Goal: Information Seeking & Learning: Learn about a topic

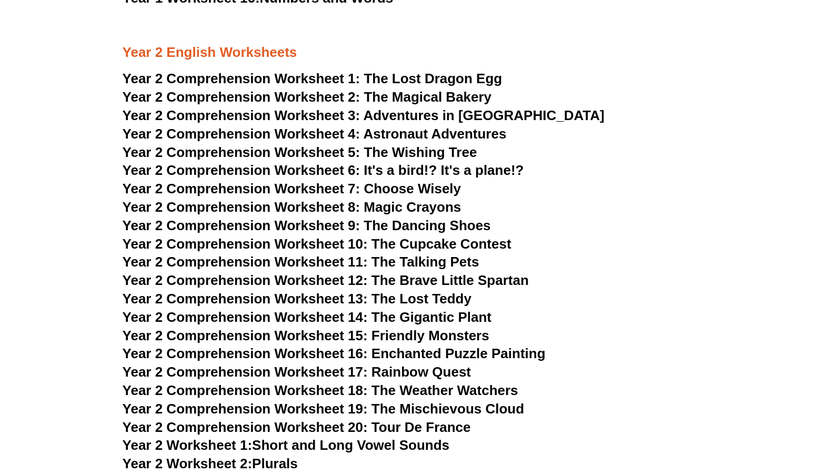
scroll to position [2172, 0]
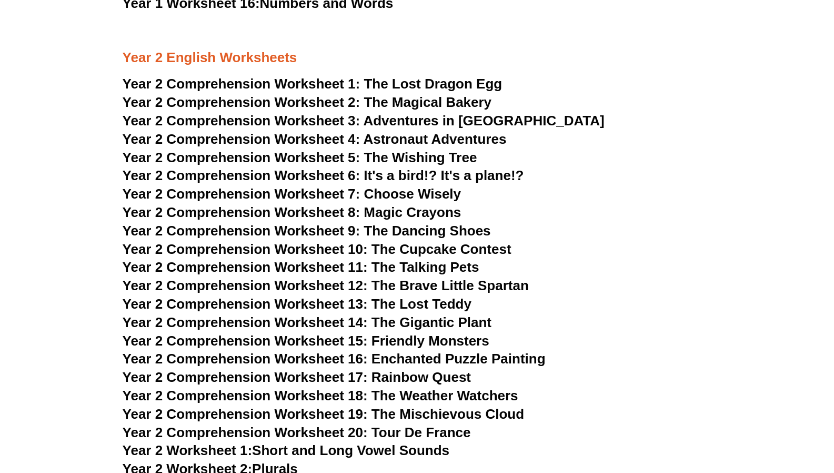
click at [348, 82] on span "Year 2 Comprehension Worksheet 1:" at bounding box center [242, 84] width 238 height 16
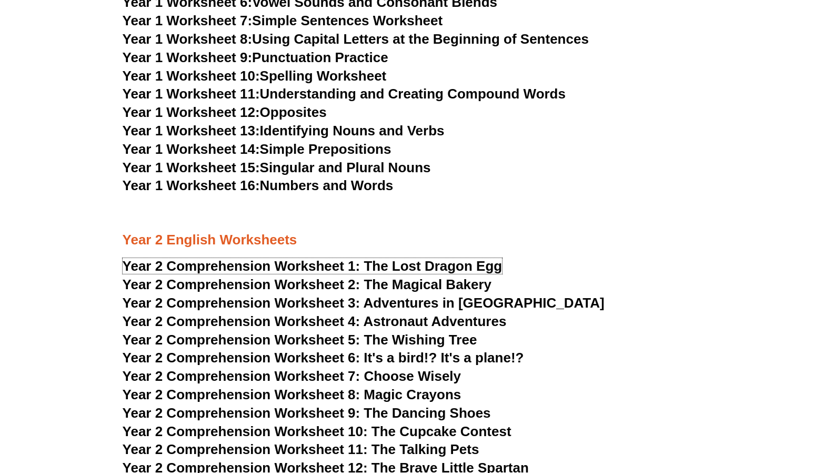
scroll to position [2113, 0]
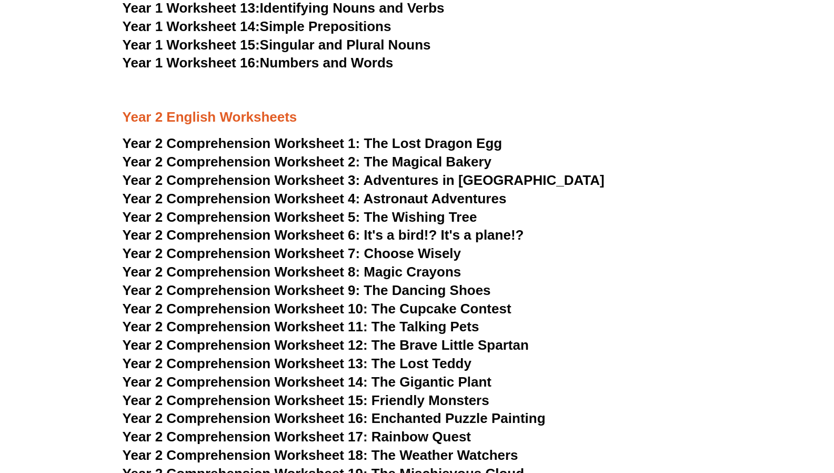
click at [444, 164] on span "The Magical Bakery" at bounding box center [428, 162] width 128 height 16
click at [343, 179] on span "Year 2 Comprehension Worksheet 3:" at bounding box center [242, 180] width 238 height 16
click at [350, 199] on span "Year 2 Comprehension Worksheet 4:" at bounding box center [242, 199] width 238 height 16
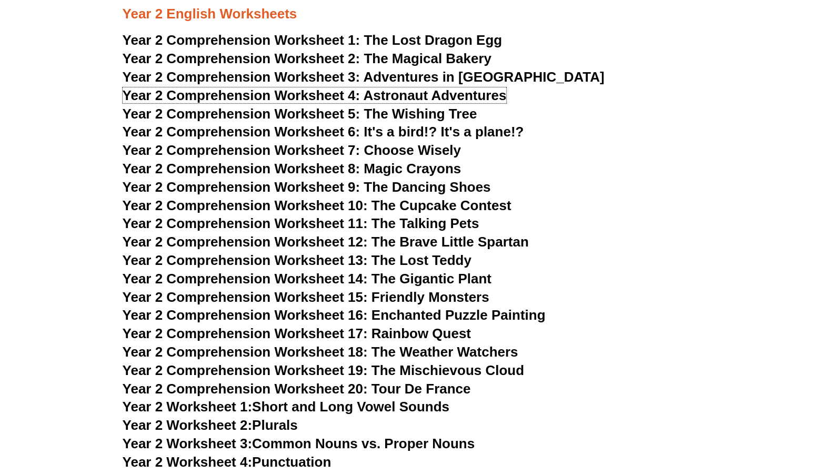
scroll to position [2218, 0]
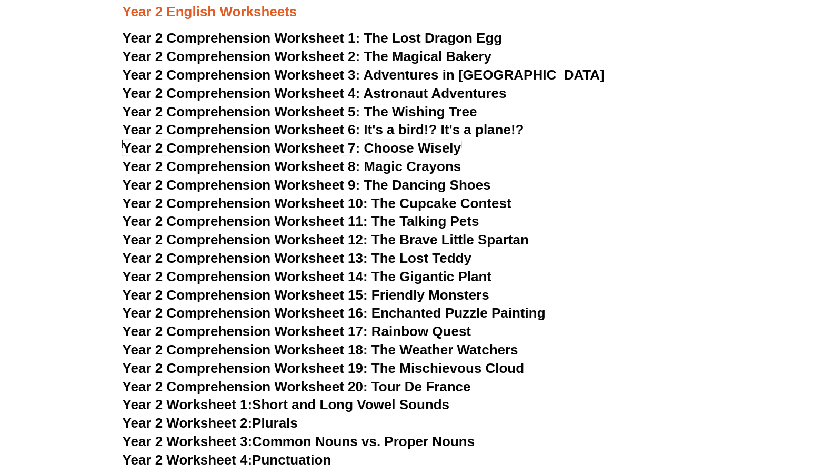
drag, startPoint x: 372, startPoint y: 151, endPoint x: 369, endPoint y: 174, distance: 23.3
click at [372, 151] on span "Choose Wisely" at bounding box center [412, 148] width 97 height 16
click at [331, 384] on span "Year 2 Comprehension Worksheet 20: Tour De France" at bounding box center [297, 386] width 348 height 16
click at [449, 91] on span "Astronaut Adventures" at bounding box center [434, 93] width 143 height 16
click at [373, 107] on span "The Wishing Tree" at bounding box center [420, 112] width 113 height 16
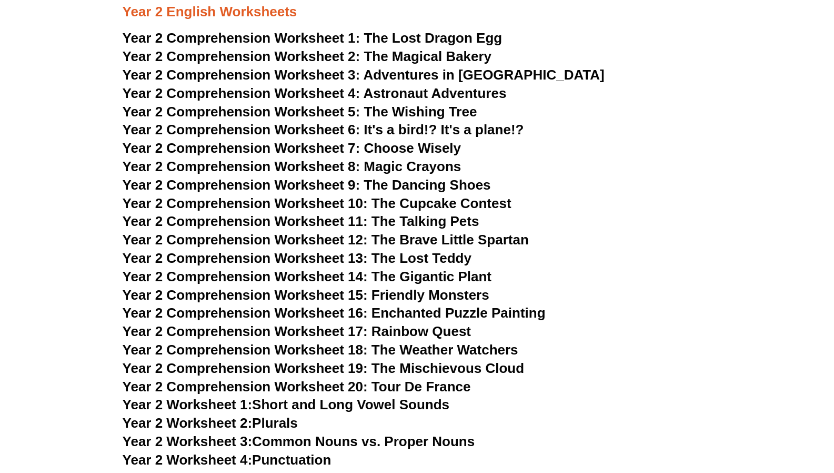
click at [353, 129] on span "Year 2 Comprehension Worksheet 6: It's a bird!? It's a plane!?" at bounding box center [324, 130] width 402 height 16
click at [380, 146] on span "Choose Wisely" at bounding box center [412, 148] width 97 height 16
click at [397, 168] on span "Year 2 Comprehension Worksheet 8: Magic Crayons" at bounding box center [292, 166] width 339 height 16
click at [427, 187] on span "Year 2 Comprehension Worksheet 9: The Dancing Shoes" at bounding box center [307, 185] width 368 height 16
click at [435, 205] on span "Year 2 Comprehension Worksheet 10: The Cupcake Contest" at bounding box center [317, 203] width 389 height 16
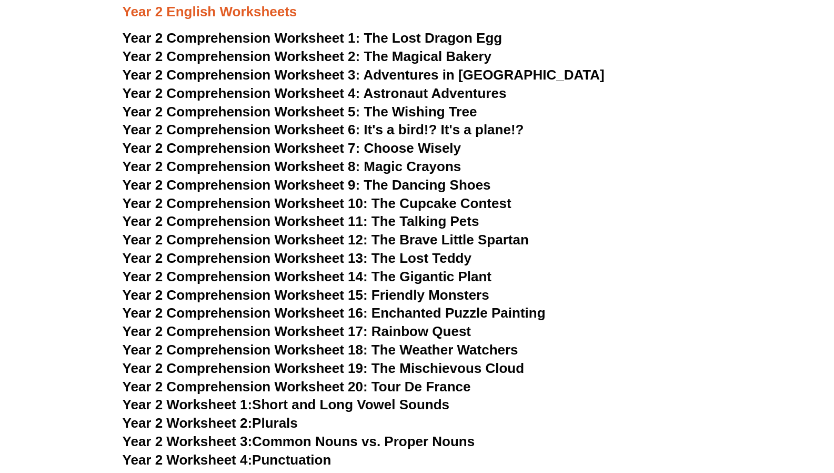
click at [407, 219] on span "Year 2 Comprehension Worksheet 11: The Talking Pets" at bounding box center [301, 221] width 357 height 16
click at [393, 240] on span "Year 2 Comprehension Worksheet 12: The Brave Little Spartan" at bounding box center [326, 240] width 406 height 16
click at [430, 256] on span "Year 2 Comprehension Worksheet 13: The Lost Teddy" at bounding box center [297, 258] width 349 height 16
click at [427, 269] on span "Year 2 Comprehension Worksheet 14: The Gigantic Plant" at bounding box center [307, 276] width 369 height 16
click at [386, 297] on span "Year 2 Comprehension Worksheet 15: Friendly Monsters" at bounding box center [306, 295] width 367 height 16
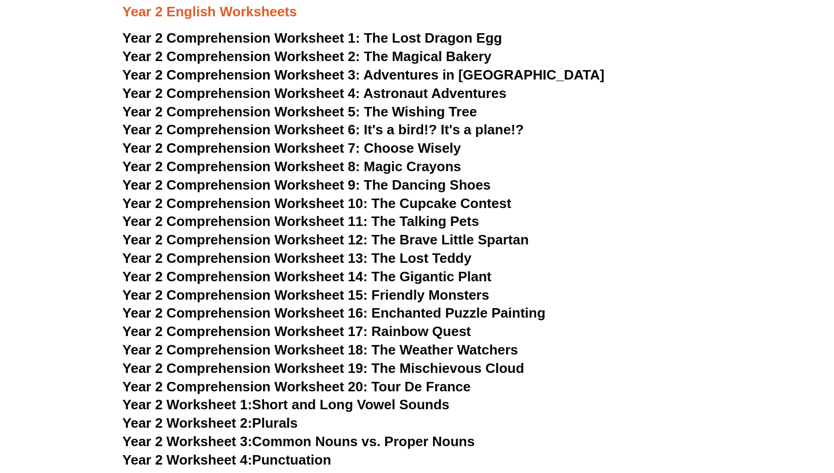
click at [368, 314] on span "Year 2 Comprehension Worksheet 16: Enchanted Puzzle Painting" at bounding box center [334, 313] width 423 height 16
click at [401, 329] on span "Year 2 Comprehension Worksheet 17: Rainbow Quest" at bounding box center [297, 331] width 348 height 16
click at [364, 348] on span "Year 2 Comprehension Worksheet 18: The Weather Watchers" at bounding box center [321, 350] width 396 height 16
click at [400, 367] on span "Year 2 Comprehension Worksheet 19: The Mischievous Cloud" at bounding box center [324, 368] width 402 height 16
click at [382, 387] on span "Year 2 Comprehension Worksheet 20: Tour De France" at bounding box center [297, 386] width 348 height 16
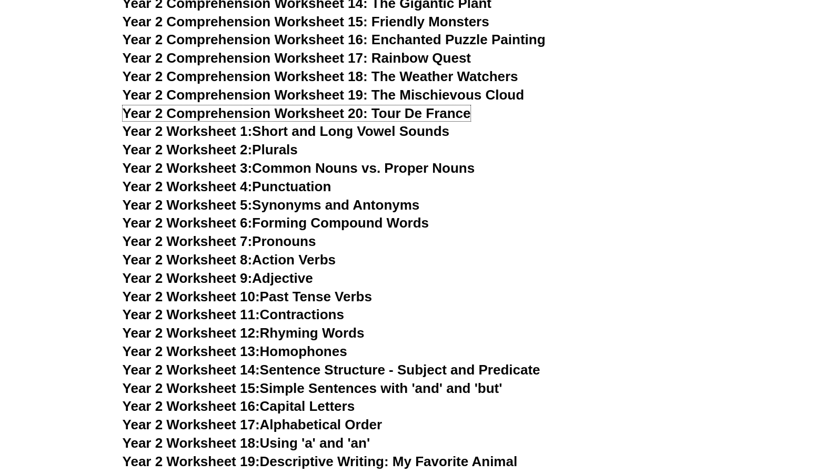
scroll to position [2502, 0]
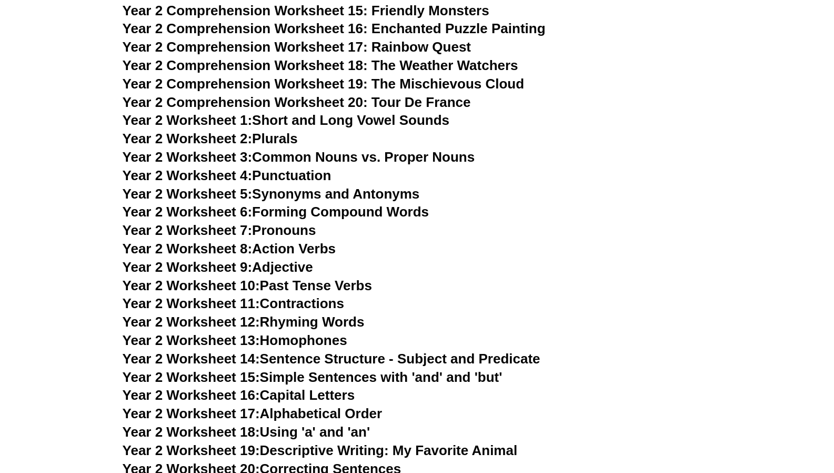
click at [309, 116] on link "Year 2 Worksheet 1: Short and Long Vowel Sounds" at bounding box center [286, 120] width 327 height 16
click at [282, 139] on link "Year 2 Worksheet 2: Plurals" at bounding box center [210, 139] width 175 height 16
click at [396, 155] on link "Year 2 Worksheet 3: Common Nouns vs. Proper Nouns" at bounding box center [299, 157] width 353 height 16
click at [299, 181] on link "Year 2 Worksheet 4: Punctuation" at bounding box center [227, 175] width 209 height 16
click at [368, 193] on link "Year 2 Worksheet 5: Synonyms and Antonyms" at bounding box center [271, 194] width 297 height 16
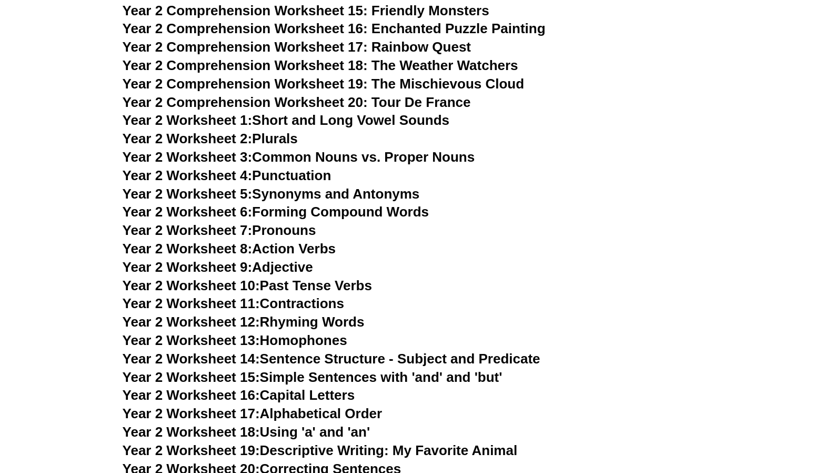
click at [227, 208] on span "Year 2 Worksheet 6:" at bounding box center [188, 212] width 130 height 16
click at [272, 228] on link "Year 2 Worksheet 7: Pronouns" at bounding box center [220, 230] width 194 height 16
click at [295, 246] on link "Year 2 Worksheet 8: Action Verbs" at bounding box center [229, 248] width 213 height 16
click at [291, 269] on link "Year 2 Worksheet 9: Adjective" at bounding box center [218, 267] width 191 height 16
click at [268, 284] on link "Year 2 Worksheet 10: Past Tense Verbs" at bounding box center [247, 285] width 249 height 16
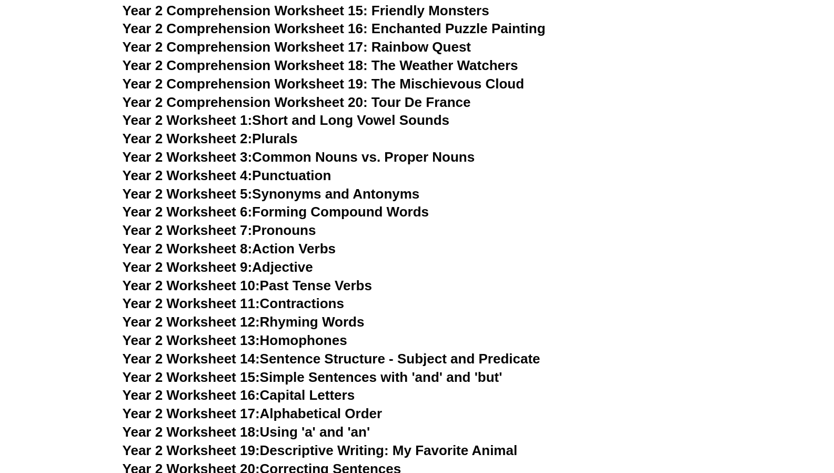
click at [298, 306] on link "Year 2 Worksheet 11: Contractions" at bounding box center [234, 303] width 222 height 16
click at [322, 326] on link "Year 2 Worksheet 12: Rhyming Words" at bounding box center [244, 322] width 242 height 16
click at [306, 341] on link "Year 2 Worksheet 13: Homophones" at bounding box center [235, 340] width 225 height 16
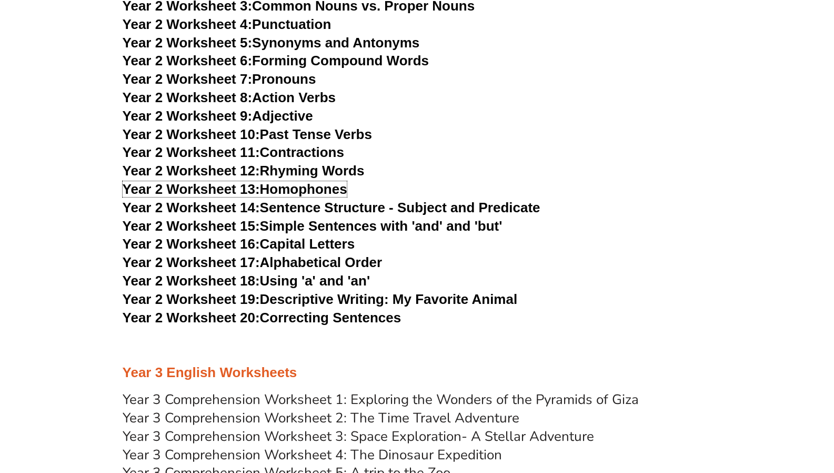
scroll to position [2711, 0]
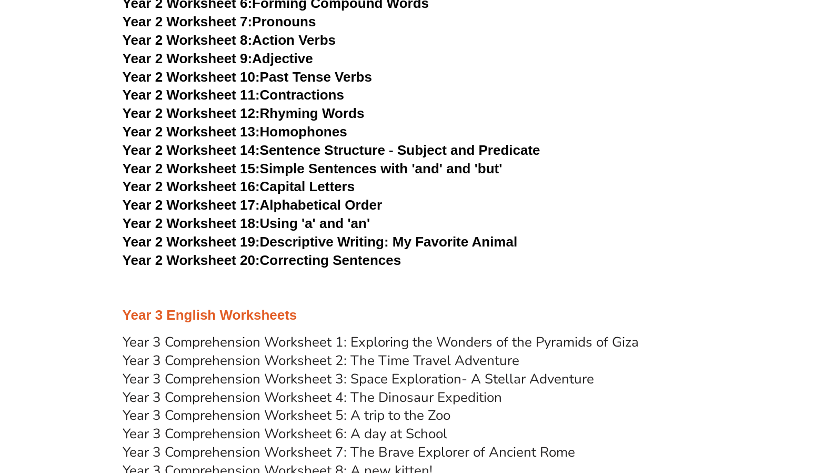
click at [369, 148] on link "Year 2 Worksheet 14: Sentence Structure - Subject and Predicate" at bounding box center [332, 150] width 418 height 16
click at [327, 167] on link "Year 2 Worksheet 15: Simple Sentences with 'and' and 'but'" at bounding box center [313, 169] width 380 height 16
click at [324, 187] on link "Year 2 Worksheet 16: Capital Letters" at bounding box center [239, 186] width 232 height 16
click at [316, 204] on link "Year 2 Worksheet 17: Alphabetical Order" at bounding box center [252, 205] width 259 height 16
click at [338, 222] on link "Year 2 Worksheet 18: Using 'a' and 'an'" at bounding box center [246, 223] width 247 height 16
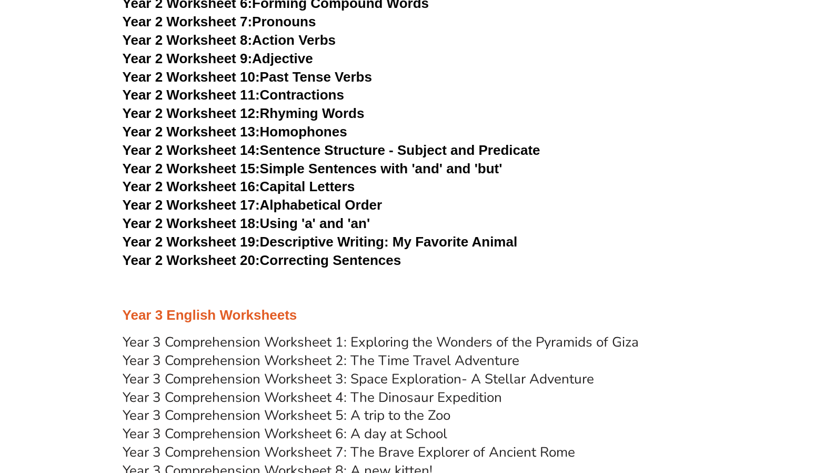
click at [355, 242] on link "Year 2 Worksheet 19: Descriptive Writing: My Favorite Animal" at bounding box center [320, 242] width 395 height 16
click at [349, 262] on link "Year 2 Worksheet 20: Correcting Sentences" at bounding box center [262, 260] width 279 height 16
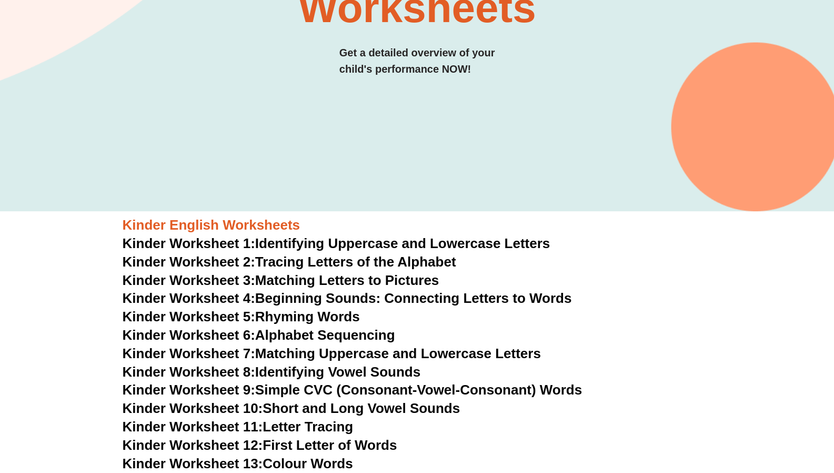
scroll to position [0, 0]
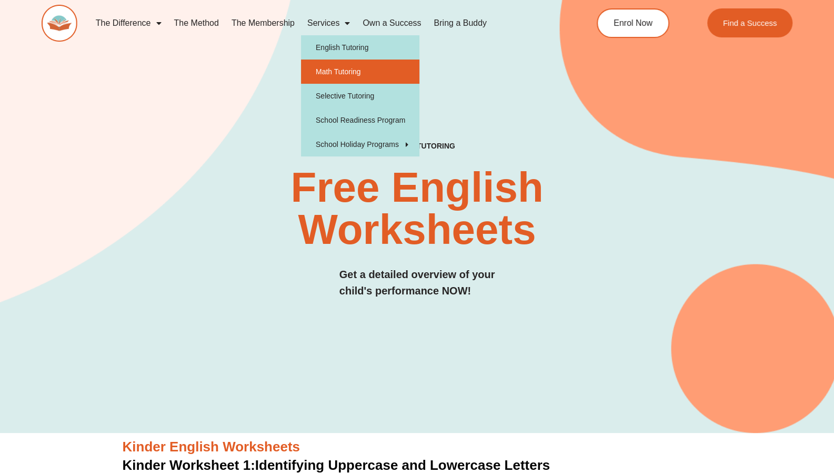
click at [337, 76] on link "Math Tutoring" at bounding box center [360, 71] width 118 height 24
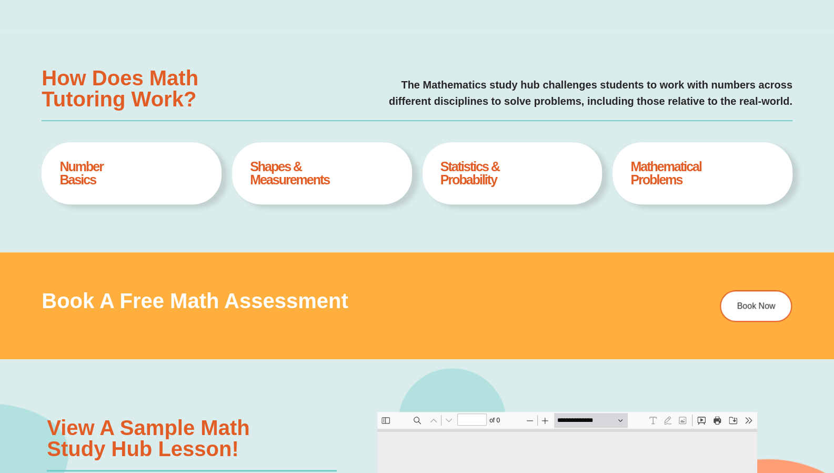
scroll to position [415, 0]
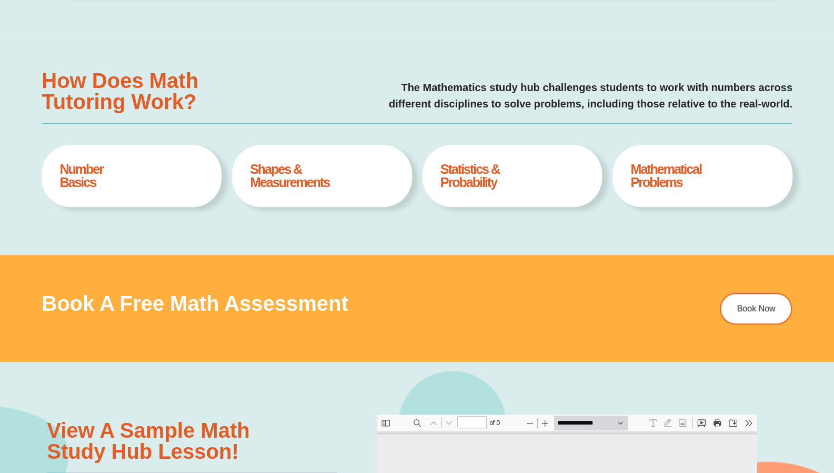
type input "*"
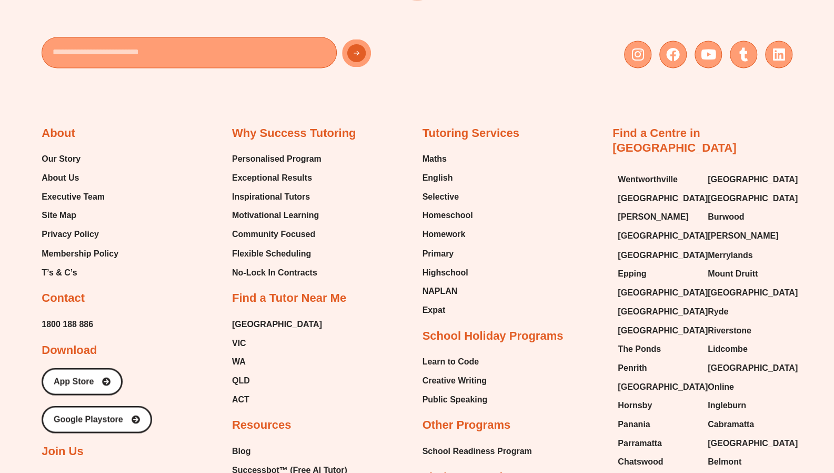
scroll to position [3679, 0]
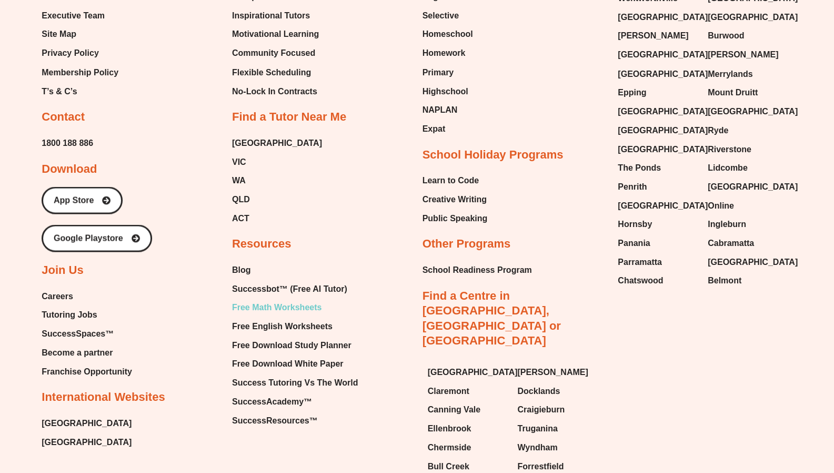
click at [295, 305] on span "Free Math Worksheets" at bounding box center [276, 307] width 89 height 16
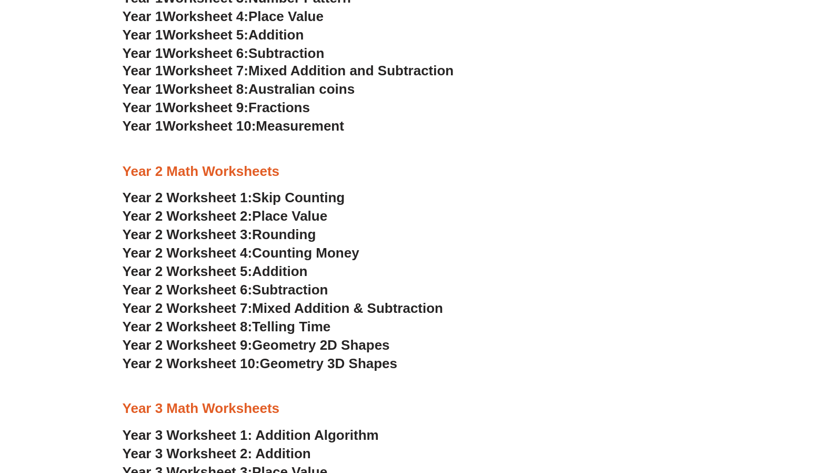
scroll to position [908, 0]
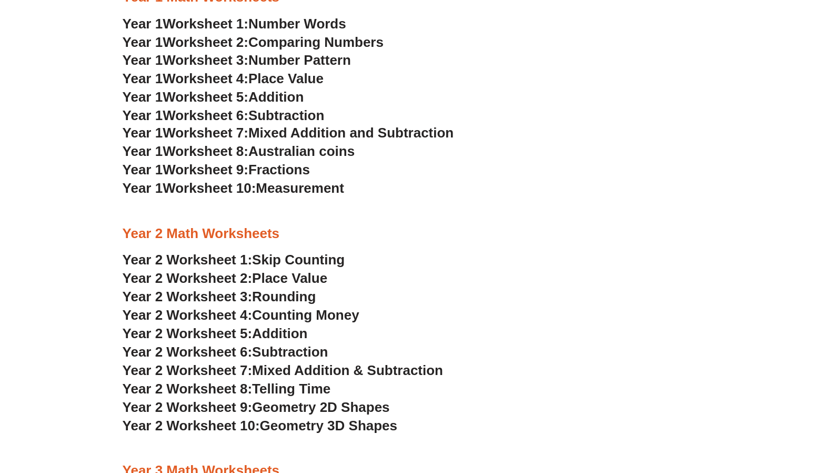
click at [304, 260] on span "Skip Counting" at bounding box center [298, 260] width 93 height 16
click at [296, 277] on span "Place Value" at bounding box center [289, 278] width 75 height 16
click at [274, 294] on span "Rounding" at bounding box center [284, 296] width 64 height 16
click at [284, 316] on span "Counting Money" at bounding box center [305, 315] width 107 height 16
click at [275, 332] on span "Addition" at bounding box center [279, 333] width 55 height 16
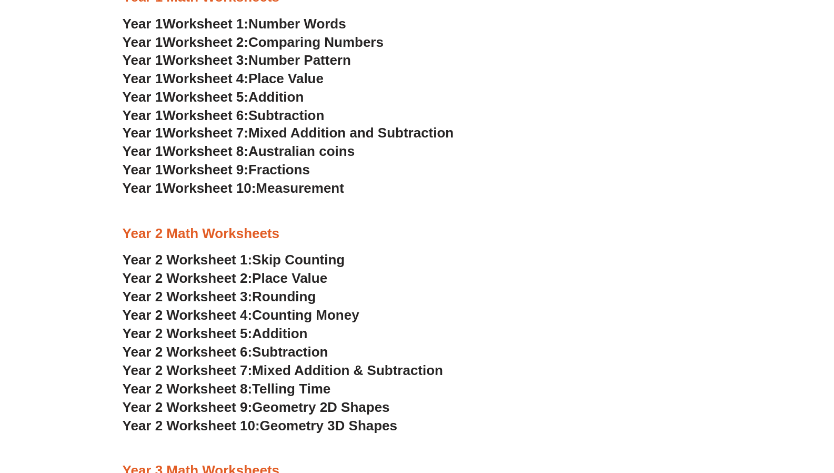
click at [285, 348] on span "Subtraction" at bounding box center [290, 351] width 76 height 16
click at [299, 372] on span "Mixed Addition & Subtraction" at bounding box center [347, 370] width 191 height 16
click at [266, 386] on span "Telling Time" at bounding box center [291, 388] width 78 height 16
click at [297, 403] on span "Geometry 2D Shapes" at bounding box center [320, 406] width 137 height 16
click at [260, 422] on span "Year 2 Worksheet 10:" at bounding box center [191, 425] width 137 height 16
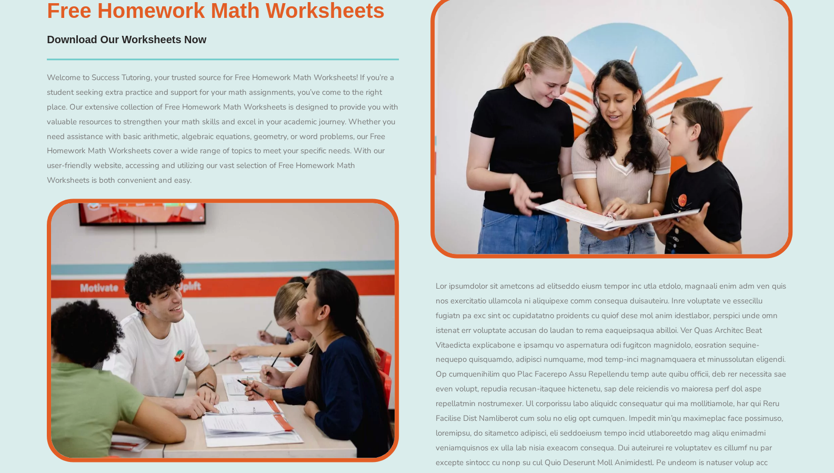
scroll to position [6007, 0]
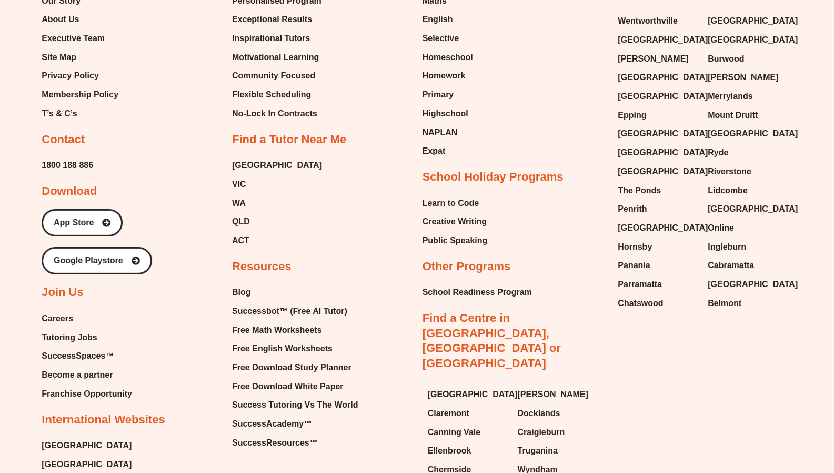
scroll to position [4407, 0]
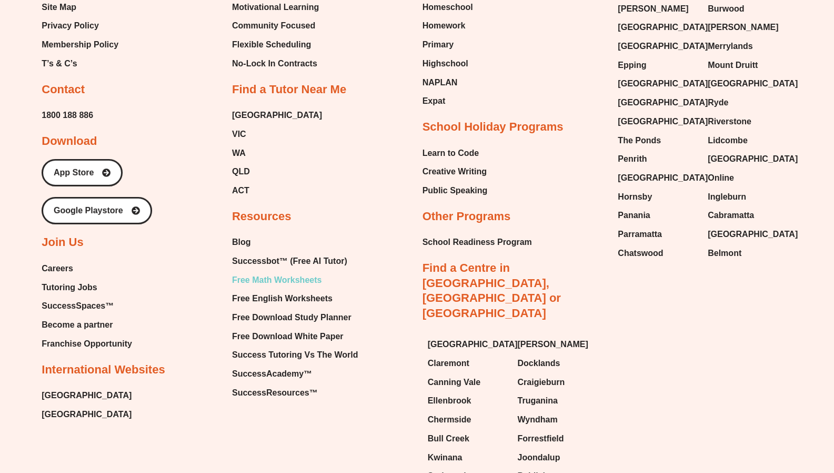
click at [288, 272] on span "Free Math Worksheets" at bounding box center [276, 280] width 89 height 16
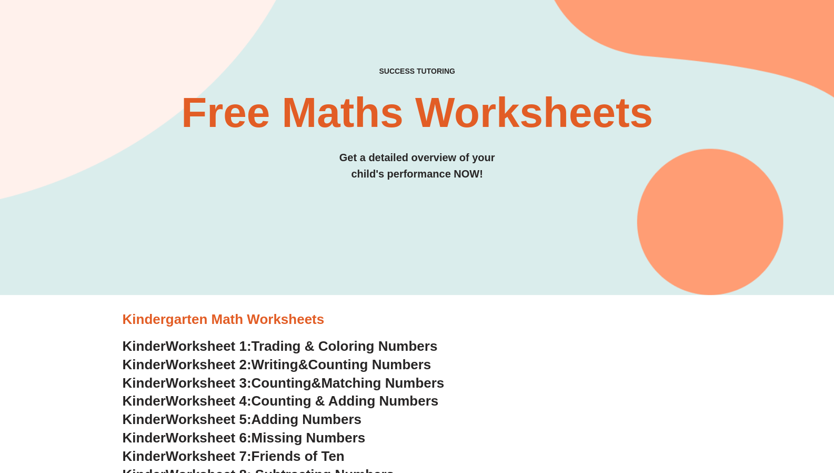
scroll to position [27, 0]
